Goal: Task Accomplishment & Management: Use online tool/utility

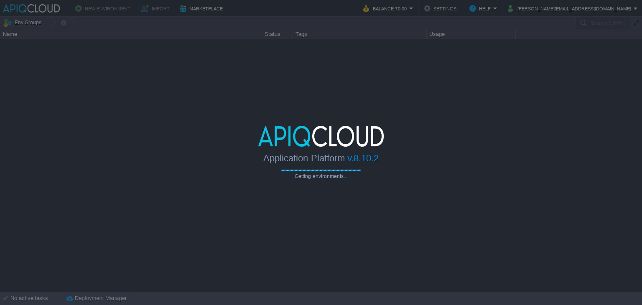
type input "Search (Ctrl+F)"
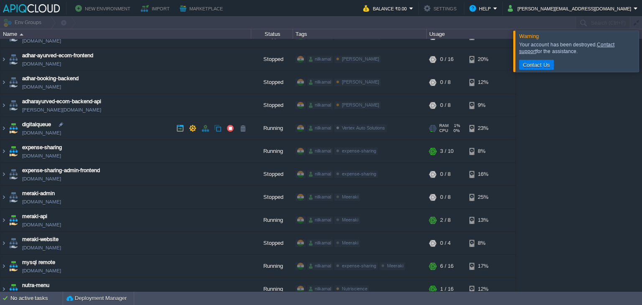
scroll to position [84, 0]
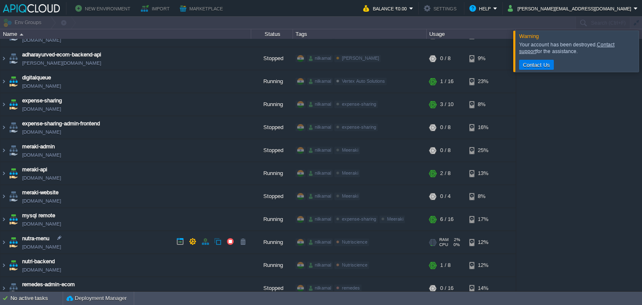
click at [143, 236] on td "nutra-menu [DOMAIN_NAME]" at bounding box center [125, 242] width 251 height 23
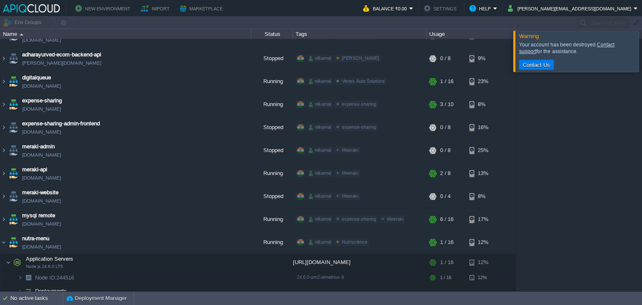
scroll to position [167, 0]
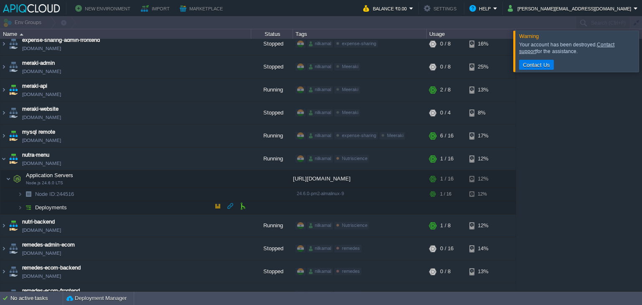
click at [70, 206] on td "Deployments" at bounding box center [125, 207] width 251 height 13
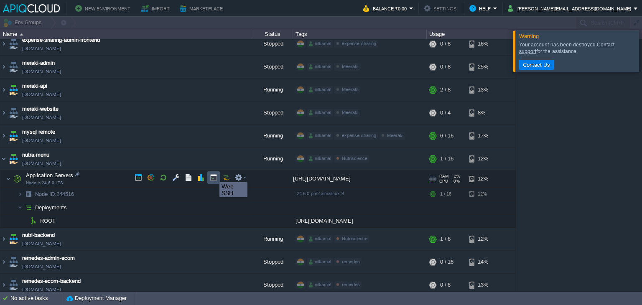
click at [213, 175] on button "button" at bounding box center [214, 178] width 8 height 8
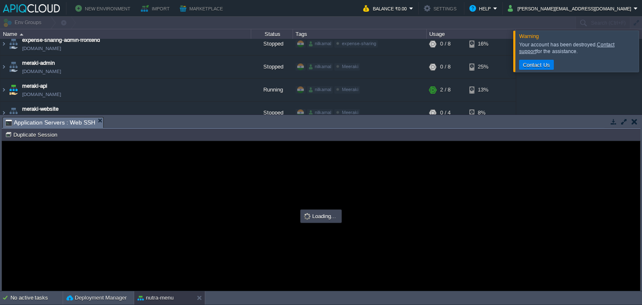
scroll to position [0, 0]
type input "#000000"
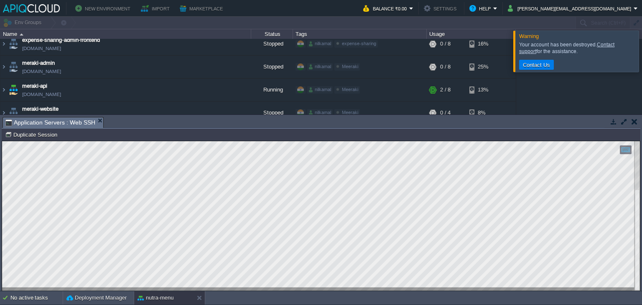
click at [632, 122] on button "button" at bounding box center [635, 122] width 6 height 8
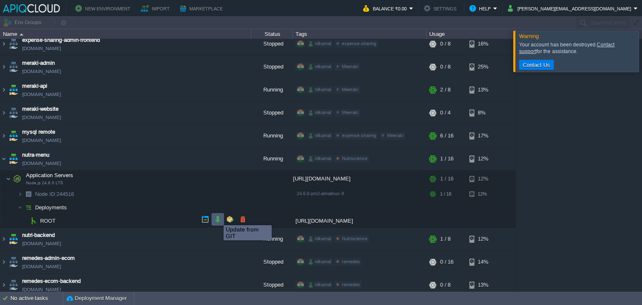
click at [217, 218] on button "button" at bounding box center [218, 220] width 8 height 8
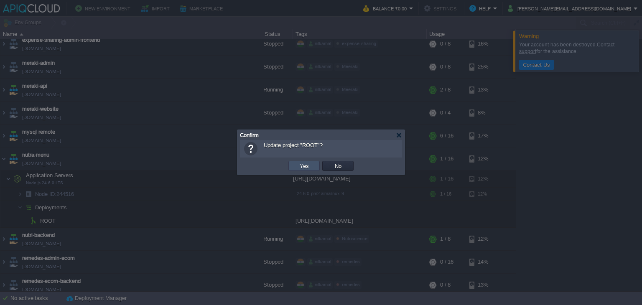
click at [309, 166] on button "Yes" at bounding box center [304, 166] width 14 height 8
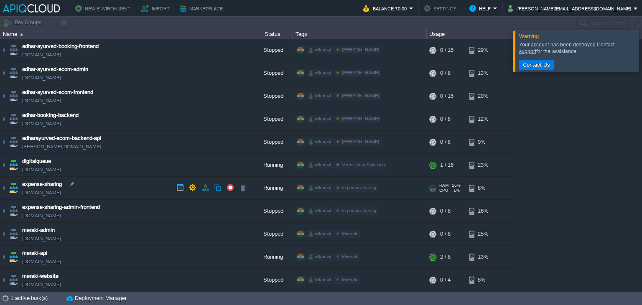
click at [61, 191] on link "[DOMAIN_NAME]" at bounding box center [41, 193] width 39 height 8
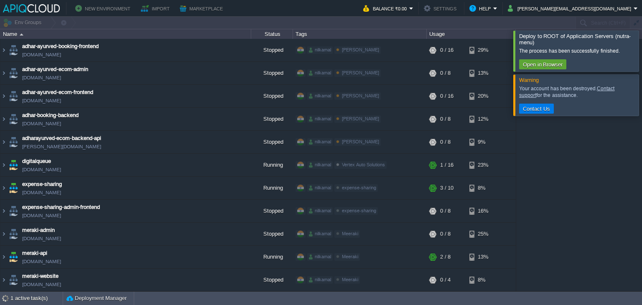
scroll to position [99, 0]
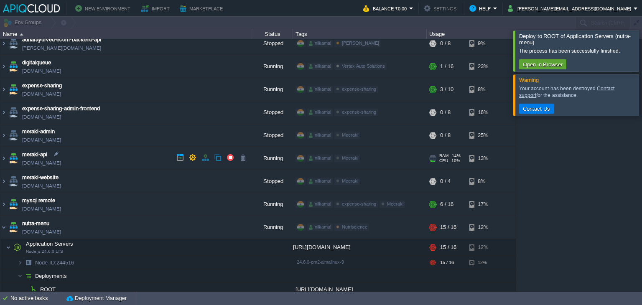
click at [61, 162] on link "[DOMAIN_NAME]" at bounding box center [41, 163] width 39 height 8
click at [61, 118] on link "[DOMAIN_NAME]" at bounding box center [41, 117] width 39 height 8
